Goal: Task Accomplishment & Management: Complete application form

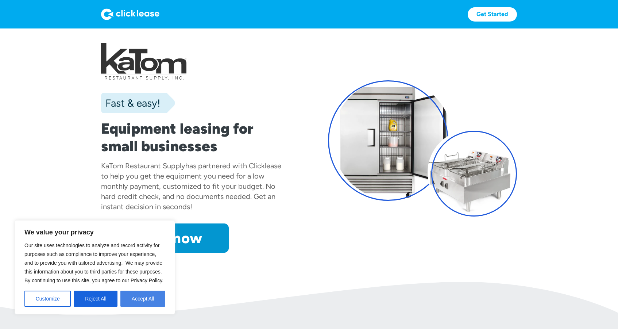
click at [143, 299] on button "Accept All" at bounding box center [142, 299] width 45 height 16
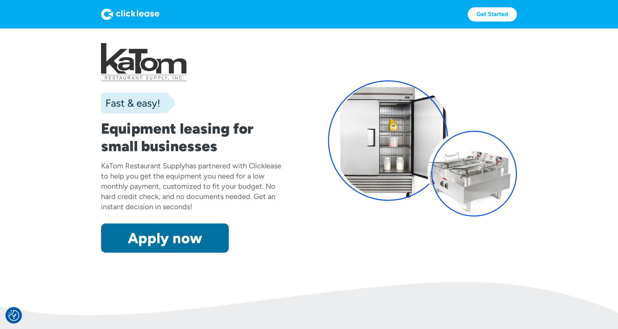
click at [180, 239] on link "Apply now" at bounding box center [165, 237] width 128 height 29
